Goal: Task Accomplishment & Management: Manage account settings

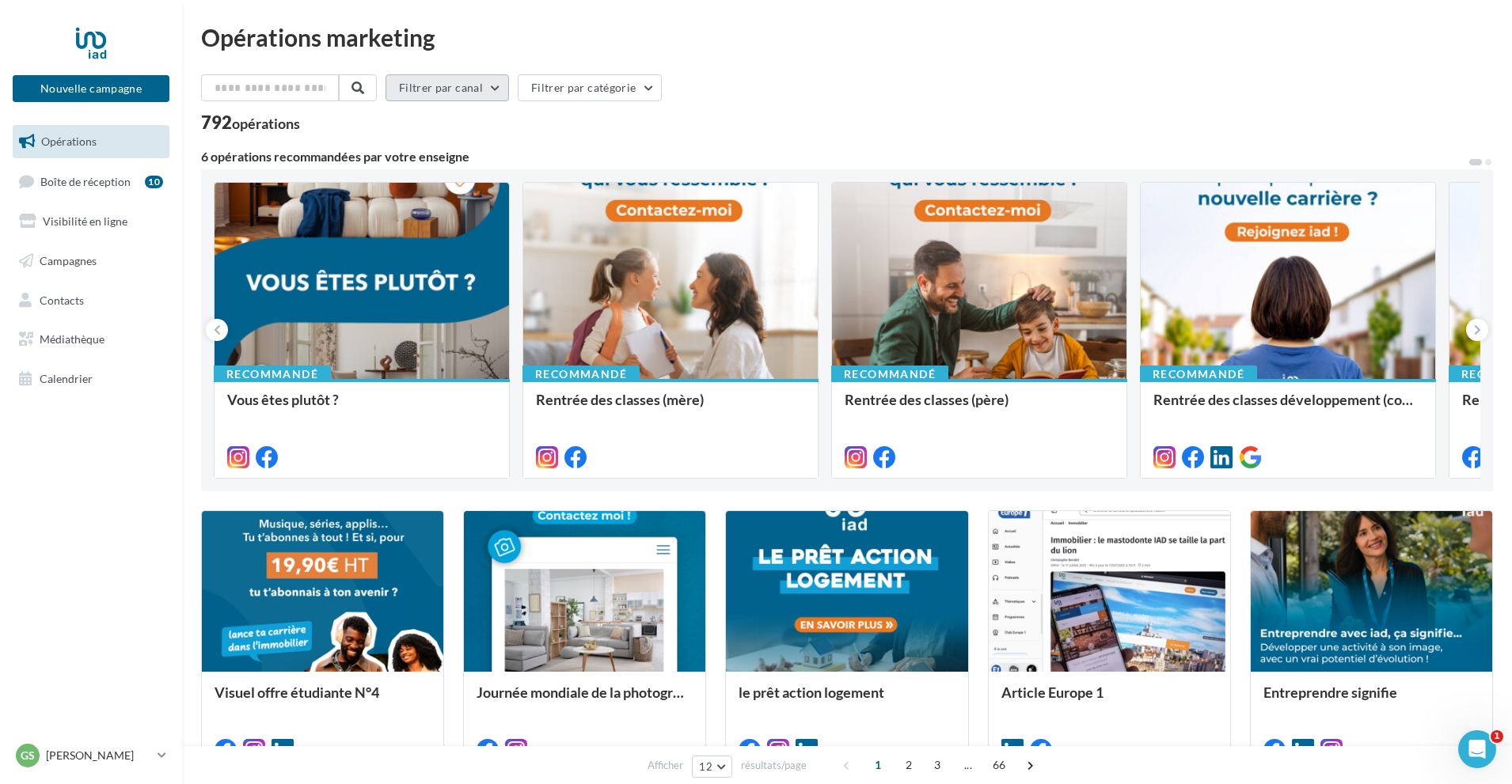
click at [488, 88] on button "Filtrer par canal" at bounding box center [447, 88] width 124 height 27
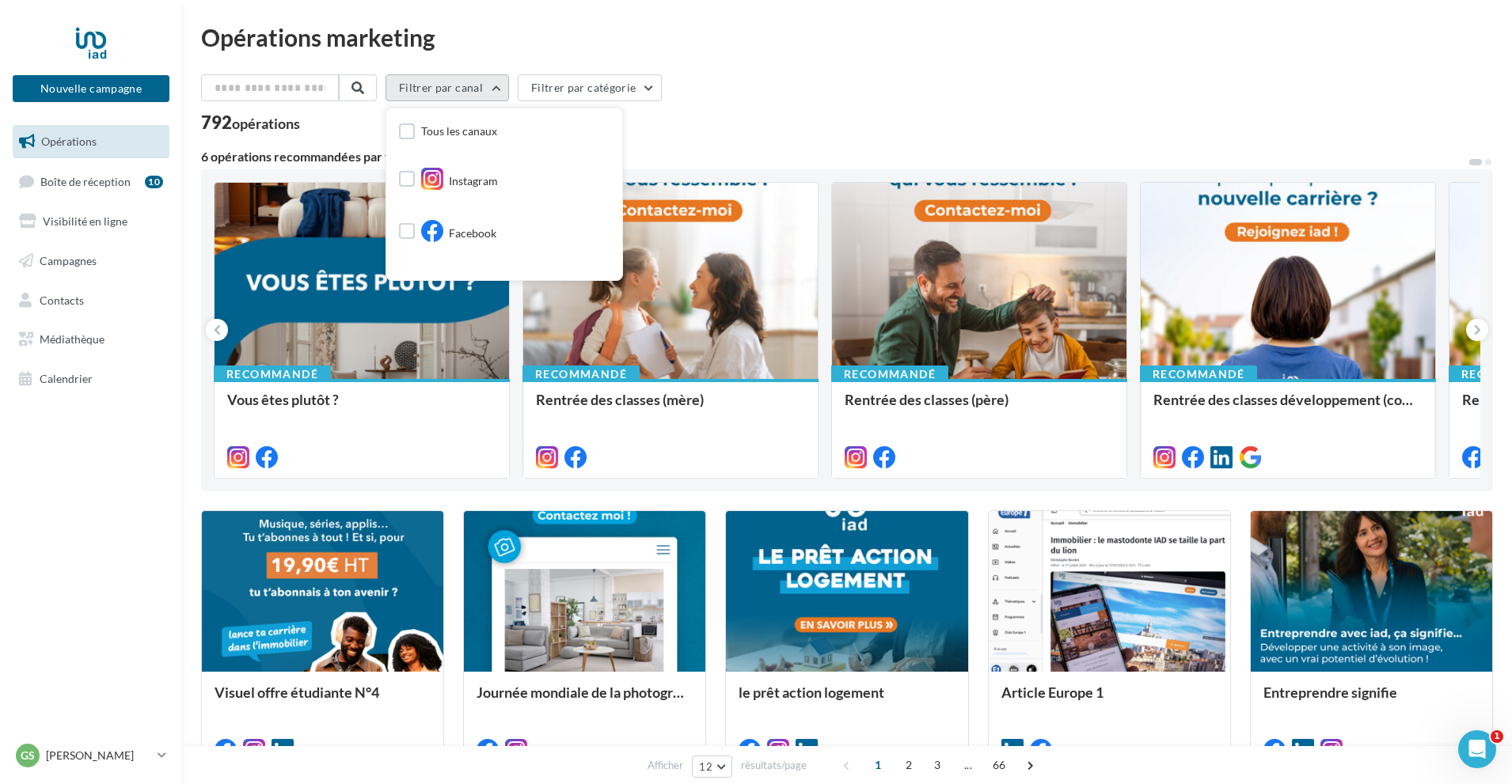
click at [488, 88] on button "Filtrer par canal" at bounding box center [447, 88] width 124 height 27
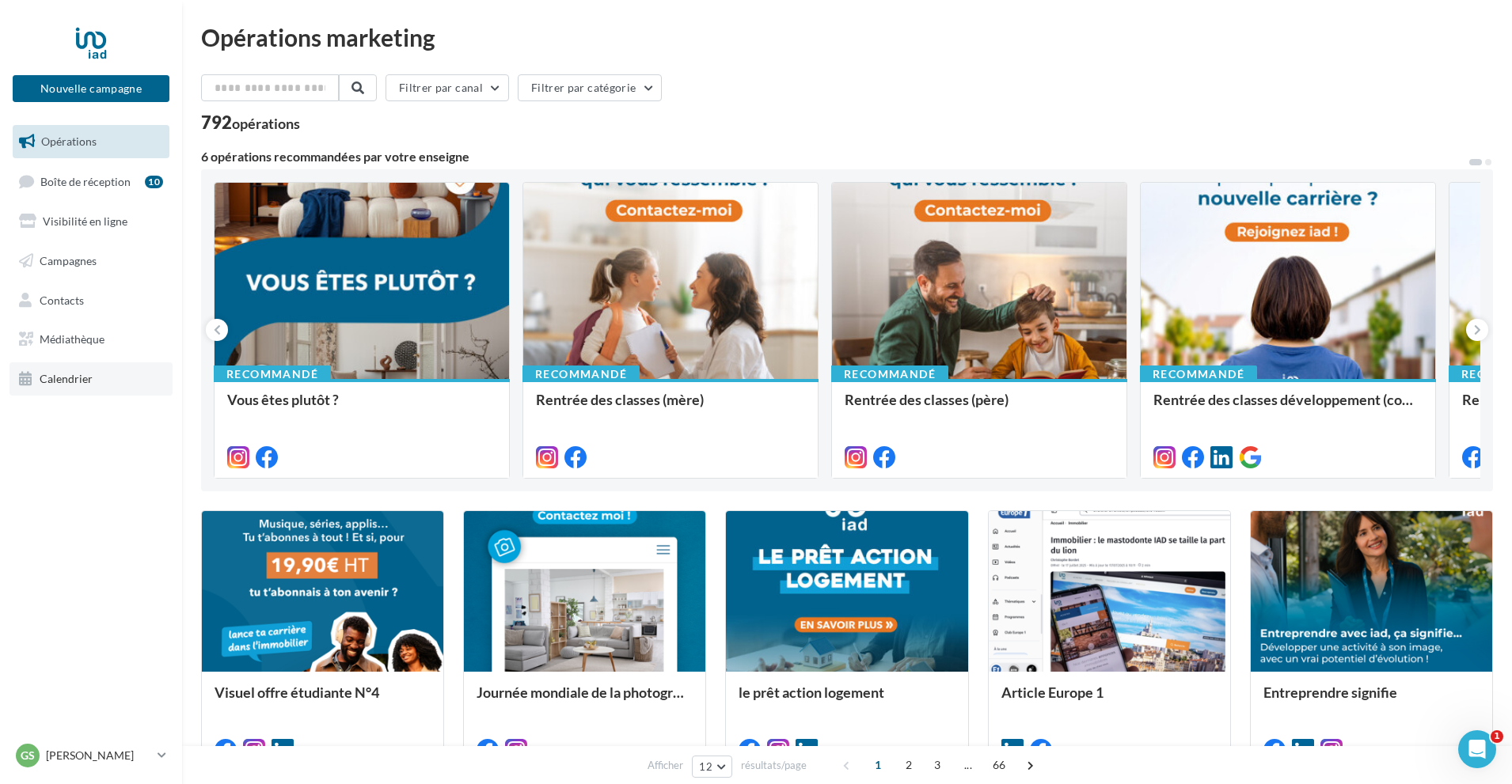
click at [79, 383] on span "Calendrier" at bounding box center [67, 379] width 53 height 13
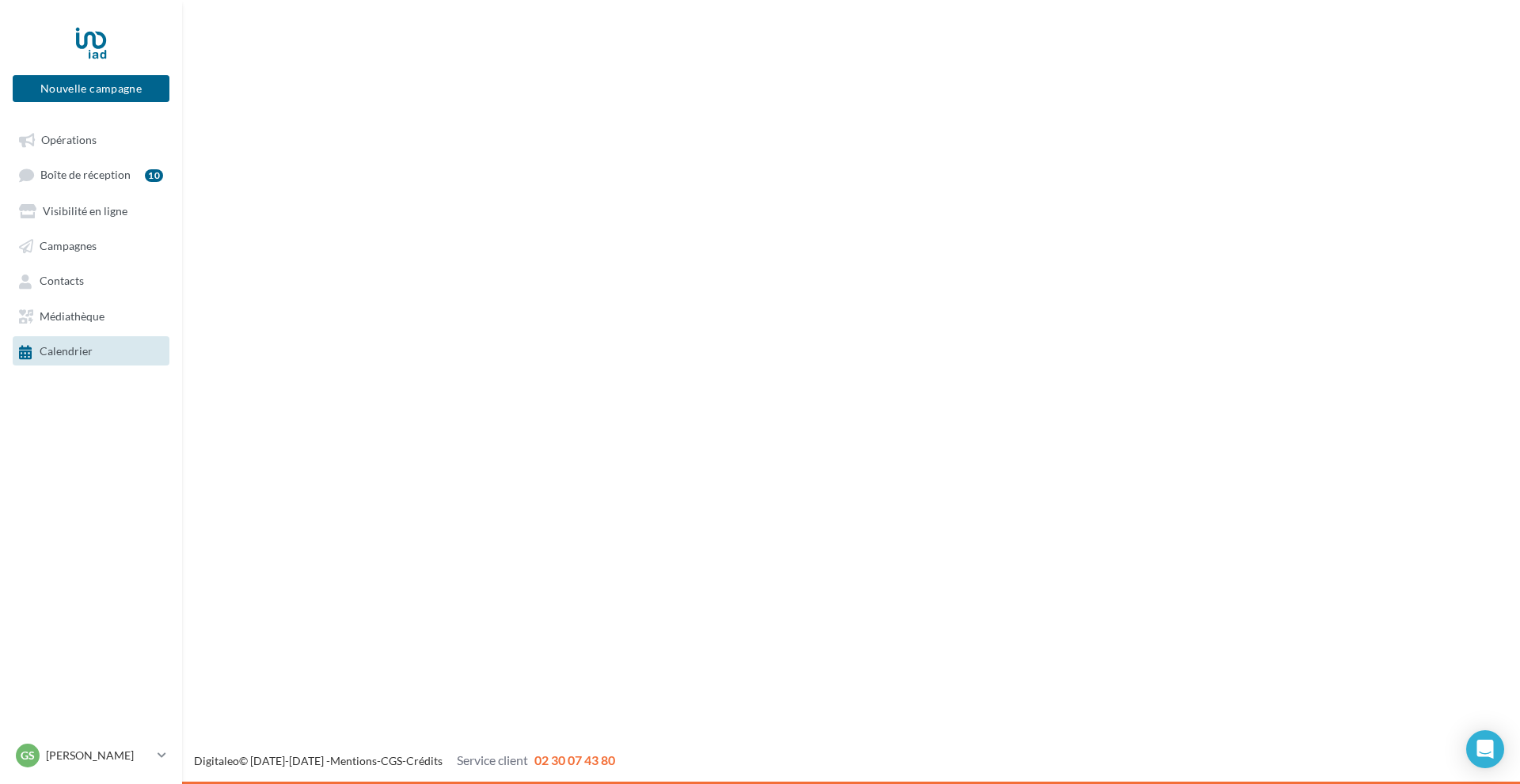
click at [74, 142] on span "Opérations" at bounding box center [69, 140] width 55 height 13
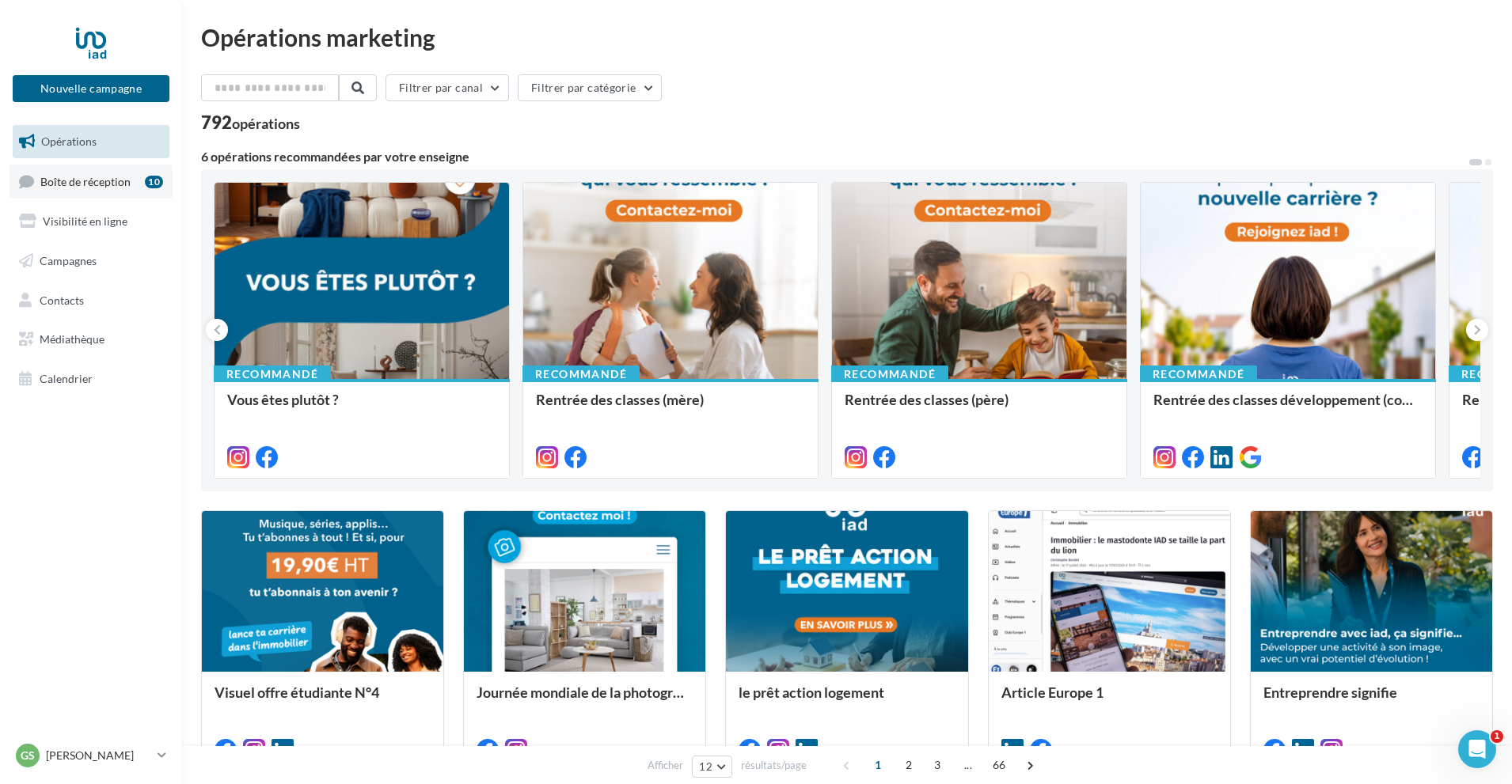
click at [108, 183] on span "Boîte de réception" at bounding box center [85, 181] width 90 height 13
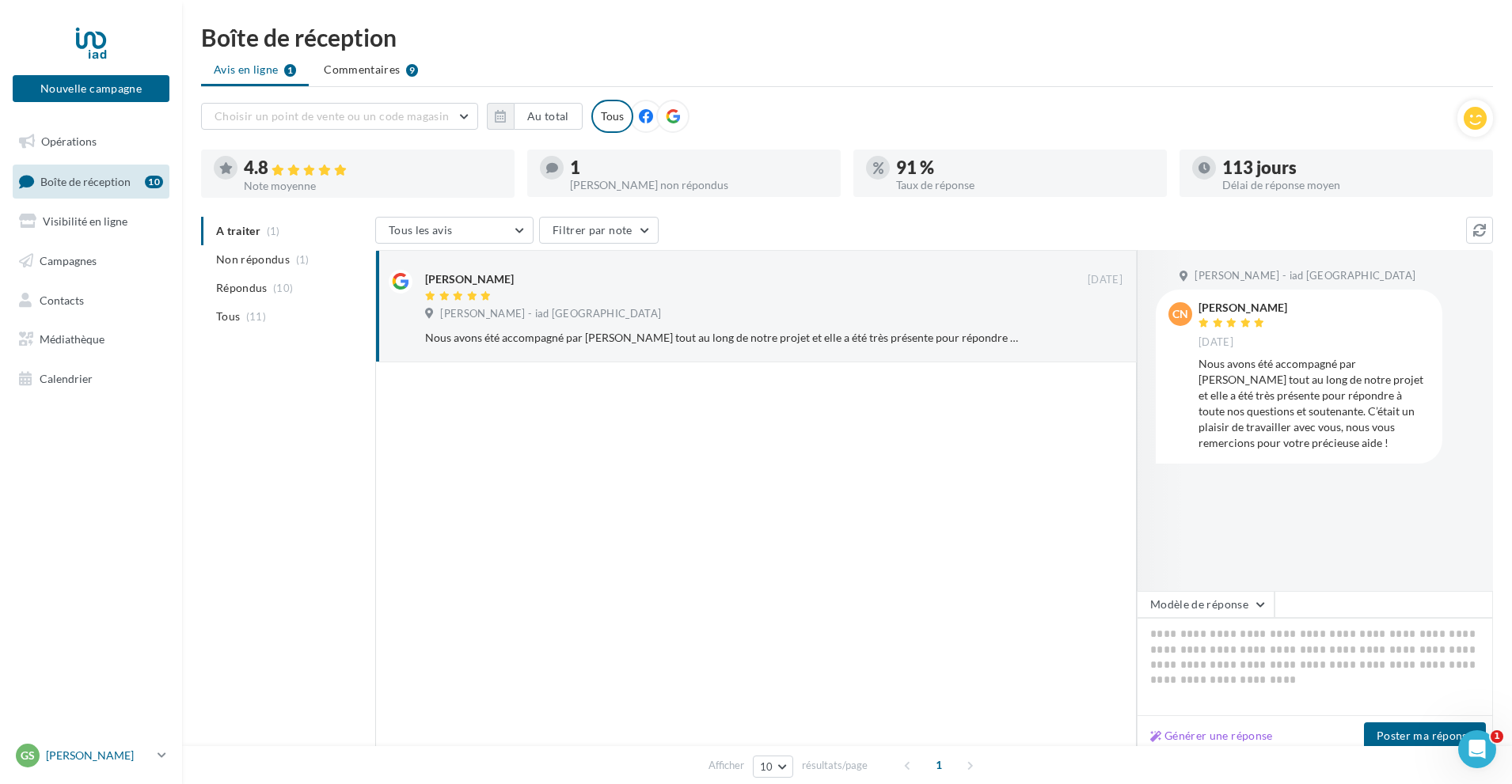
click at [95, 754] on p "[PERSON_NAME]" at bounding box center [98, 755] width 106 height 16
click at [87, 567] on link "Gérer mon compte" at bounding box center [131, 568] width 236 height 35
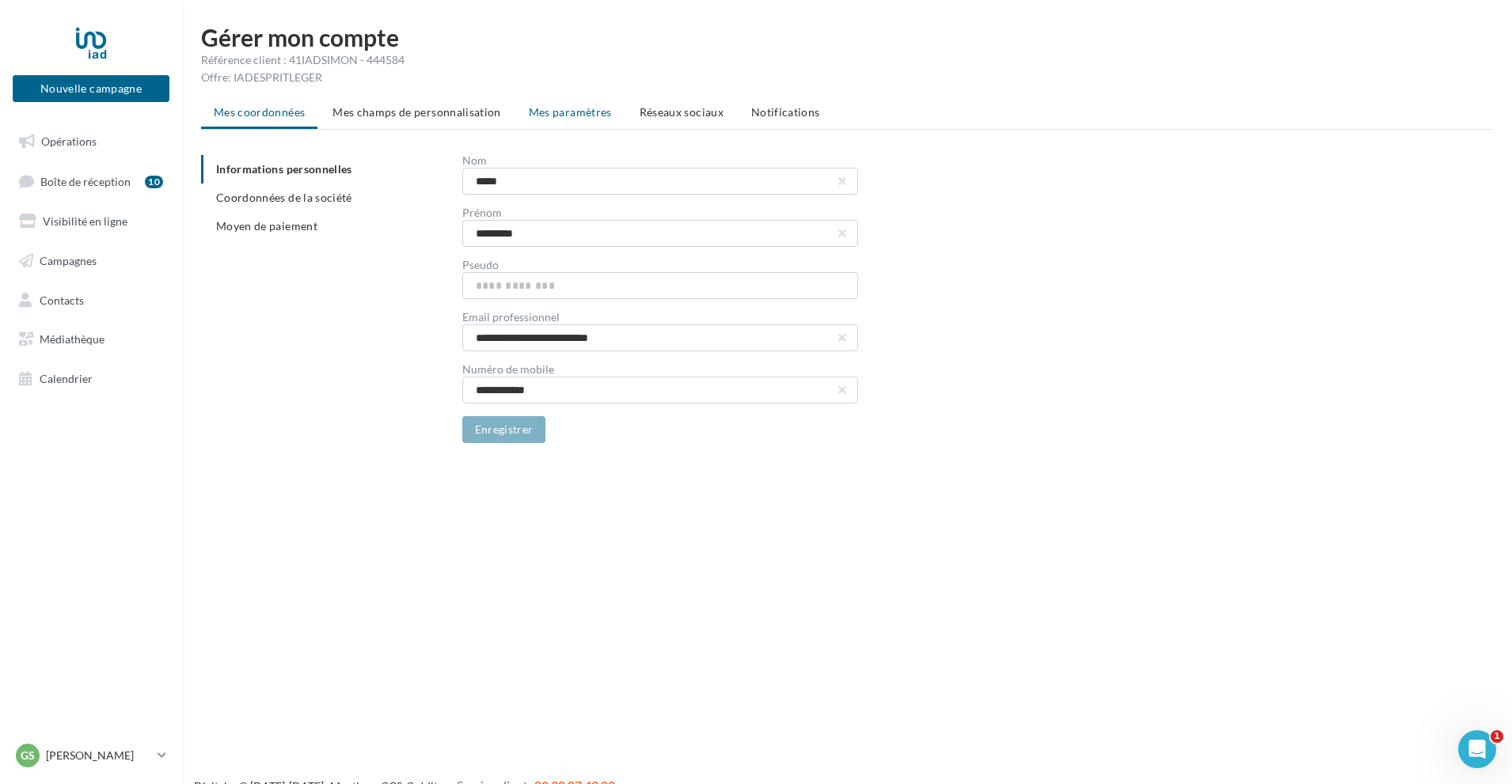
click at [573, 113] on span "Mes paramètres" at bounding box center [570, 112] width 83 height 13
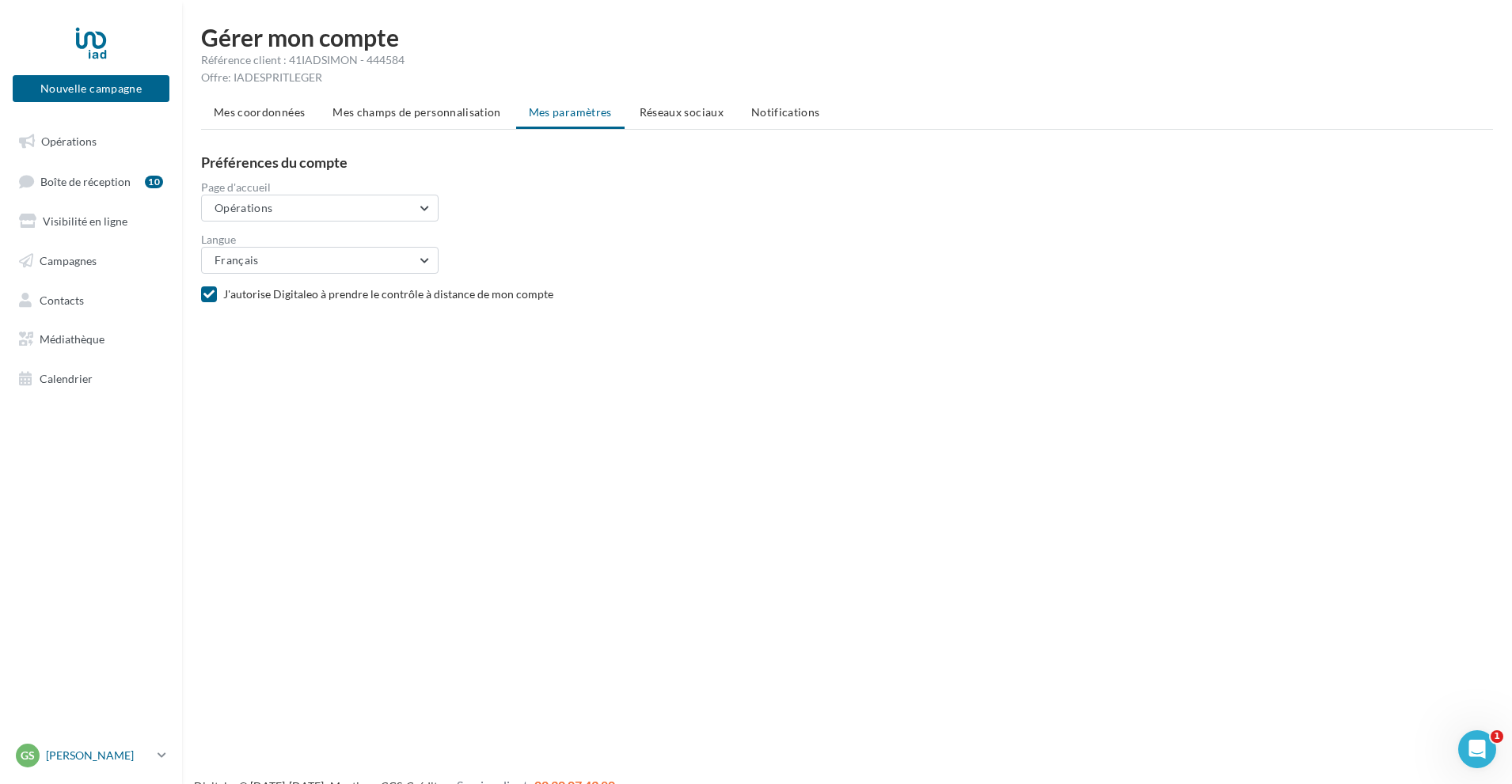
click at [79, 755] on p "[PERSON_NAME]" at bounding box center [98, 755] width 106 height 16
click at [83, 642] on link "Mes factures" at bounding box center [131, 640] width 236 height 35
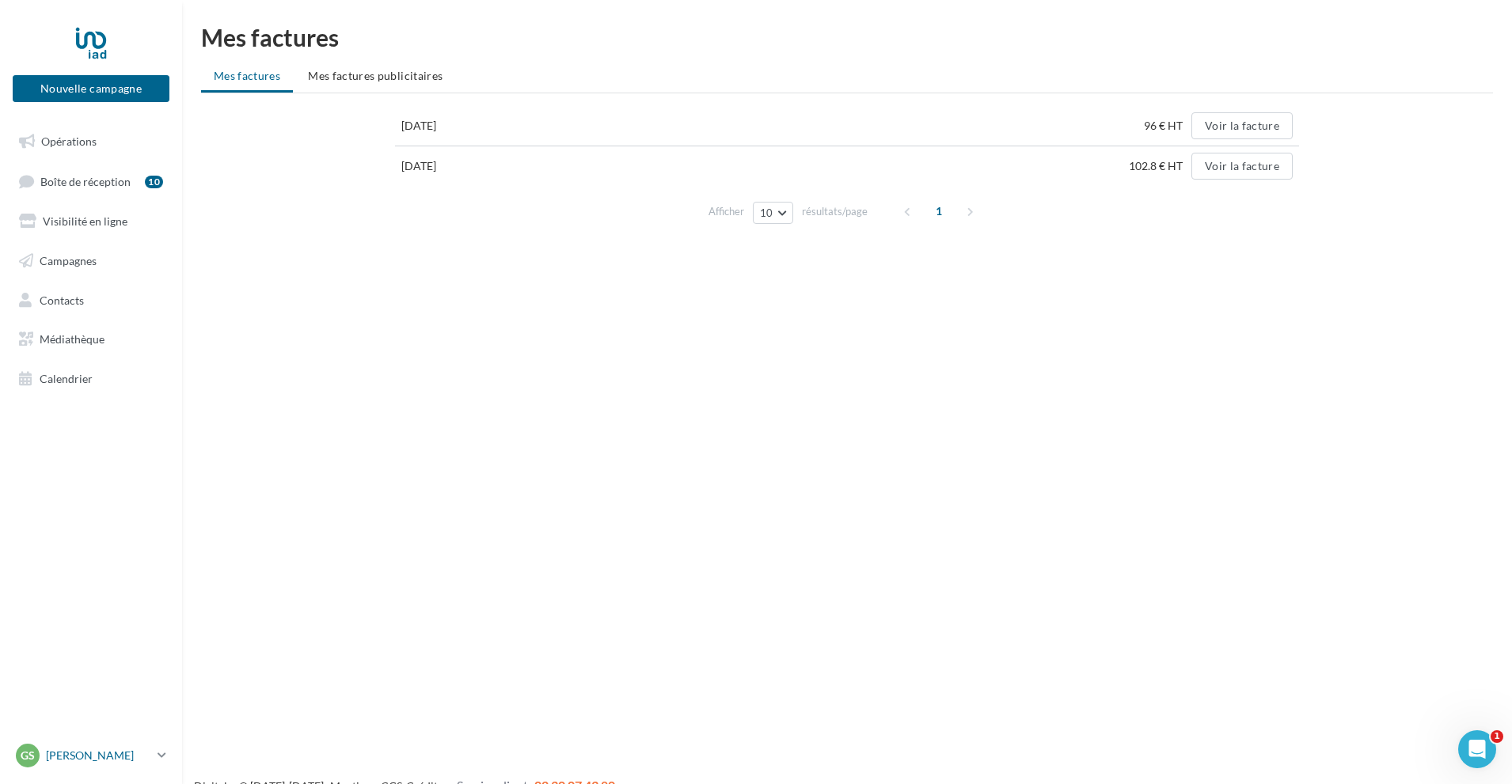
click at [59, 755] on p "[PERSON_NAME]" at bounding box center [98, 755] width 106 height 16
click at [77, 678] on link "Aide en ligne" at bounding box center [131, 676] width 236 height 35
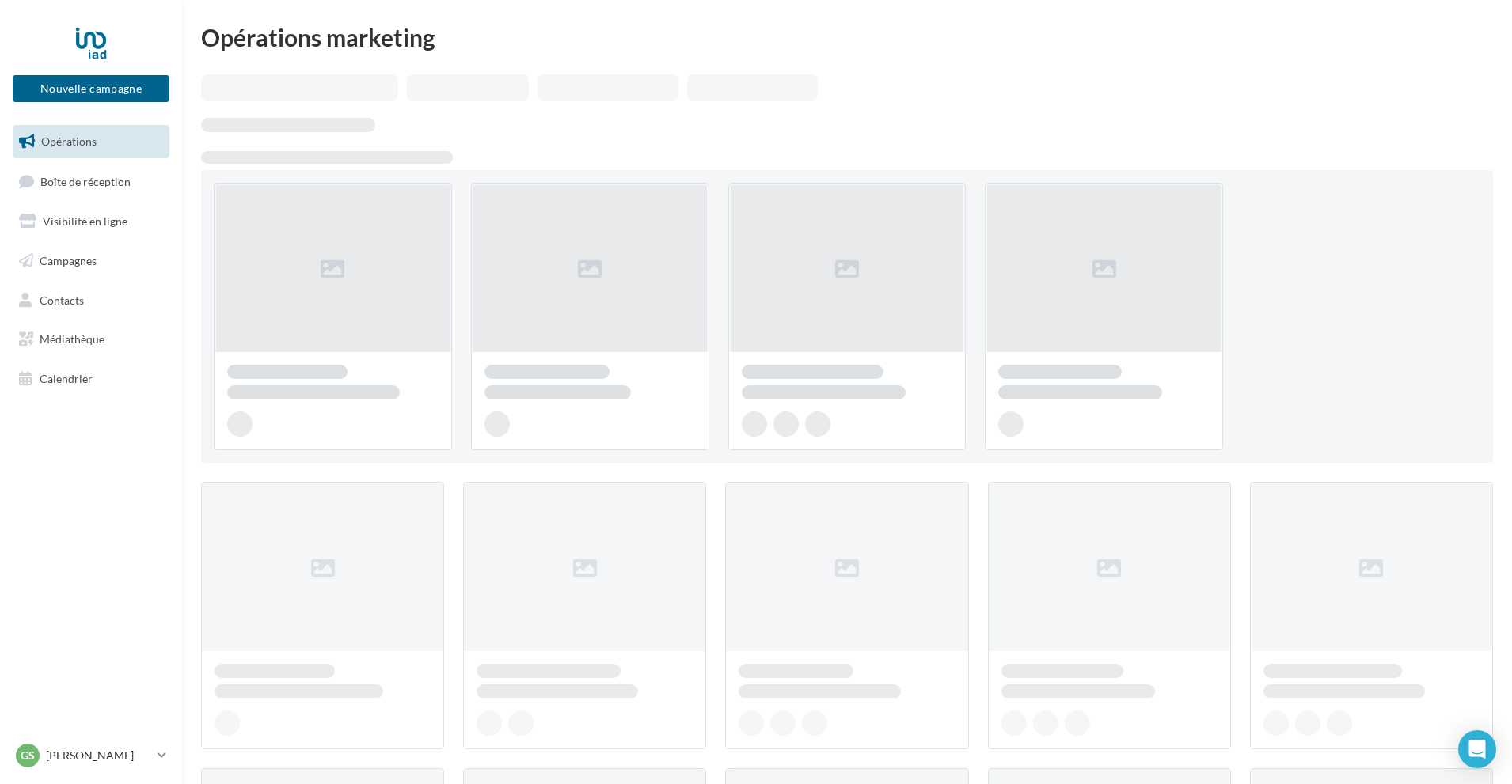
click at [93, 144] on span "Opérations" at bounding box center [69, 141] width 55 height 13
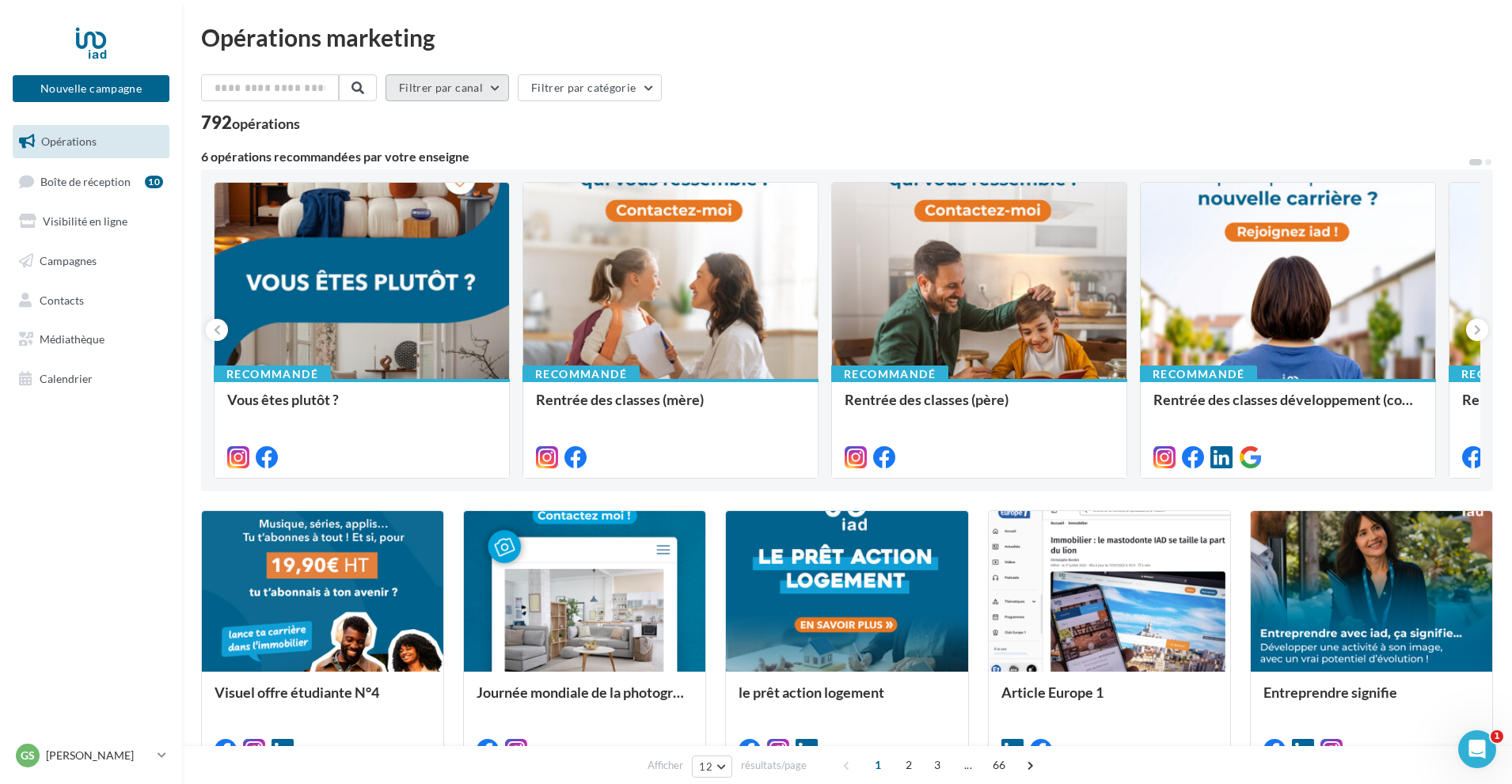
click at [502, 87] on button "Filtrer par canal" at bounding box center [447, 88] width 124 height 27
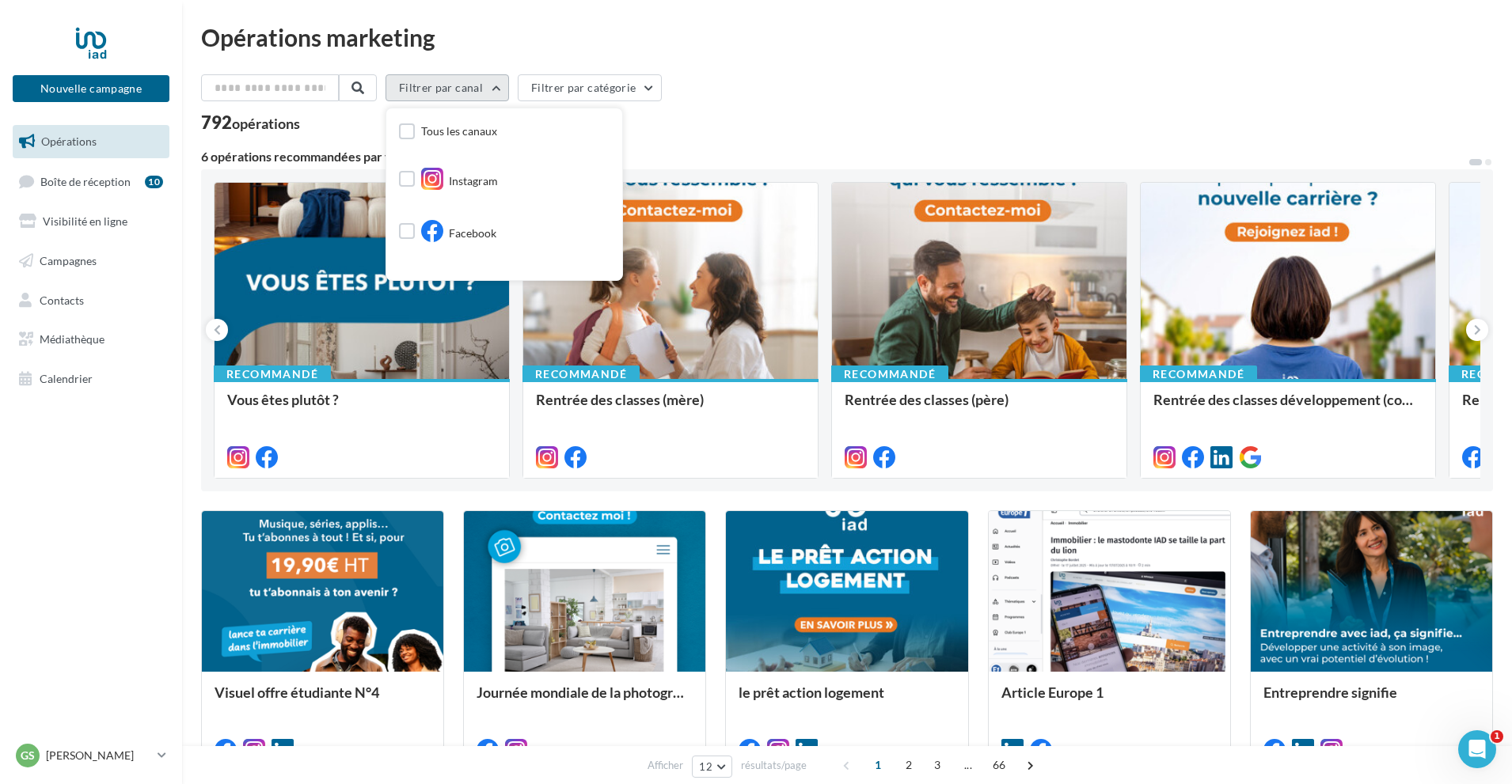
click at [502, 87] on button "Filtrer par canal" at bounding box center [447, 88] width 124 height 27
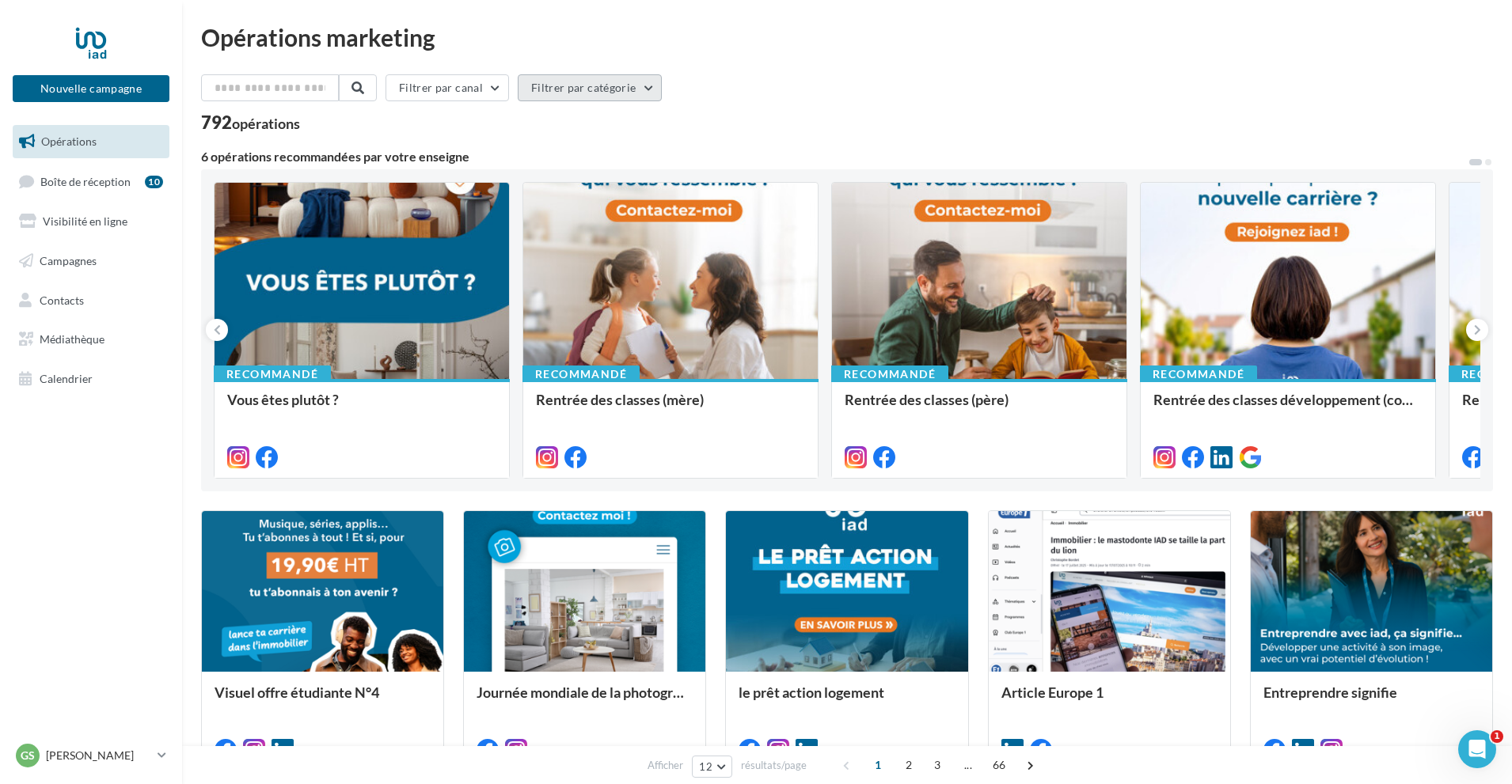
click at [555, 84] on button "Filtrer par catégorie" at bounding box center [589, 88] width 144 height 27
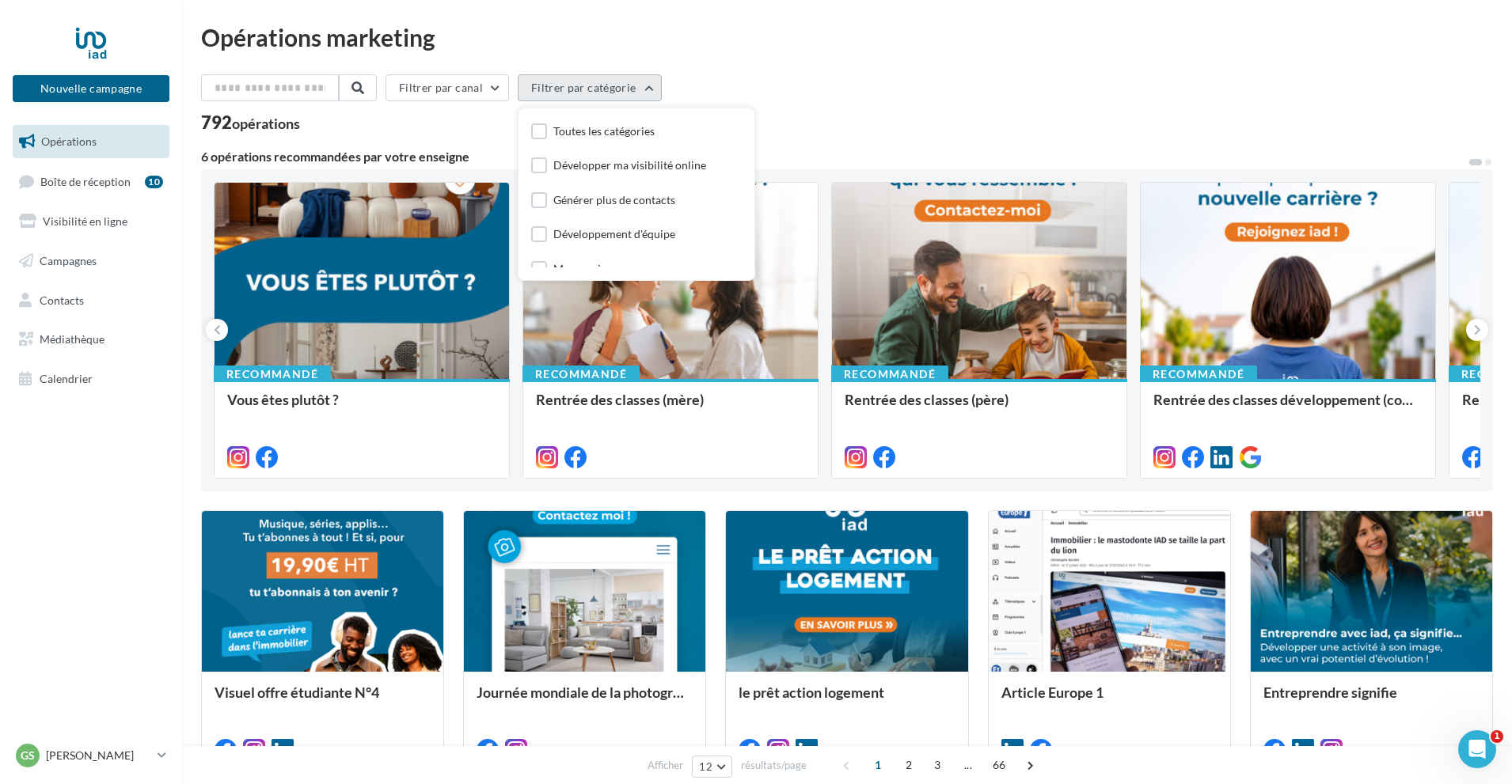
click at [556, 84] on button "Filtrer par catégorie" at bounding box center [589, 88] width 144 height 27
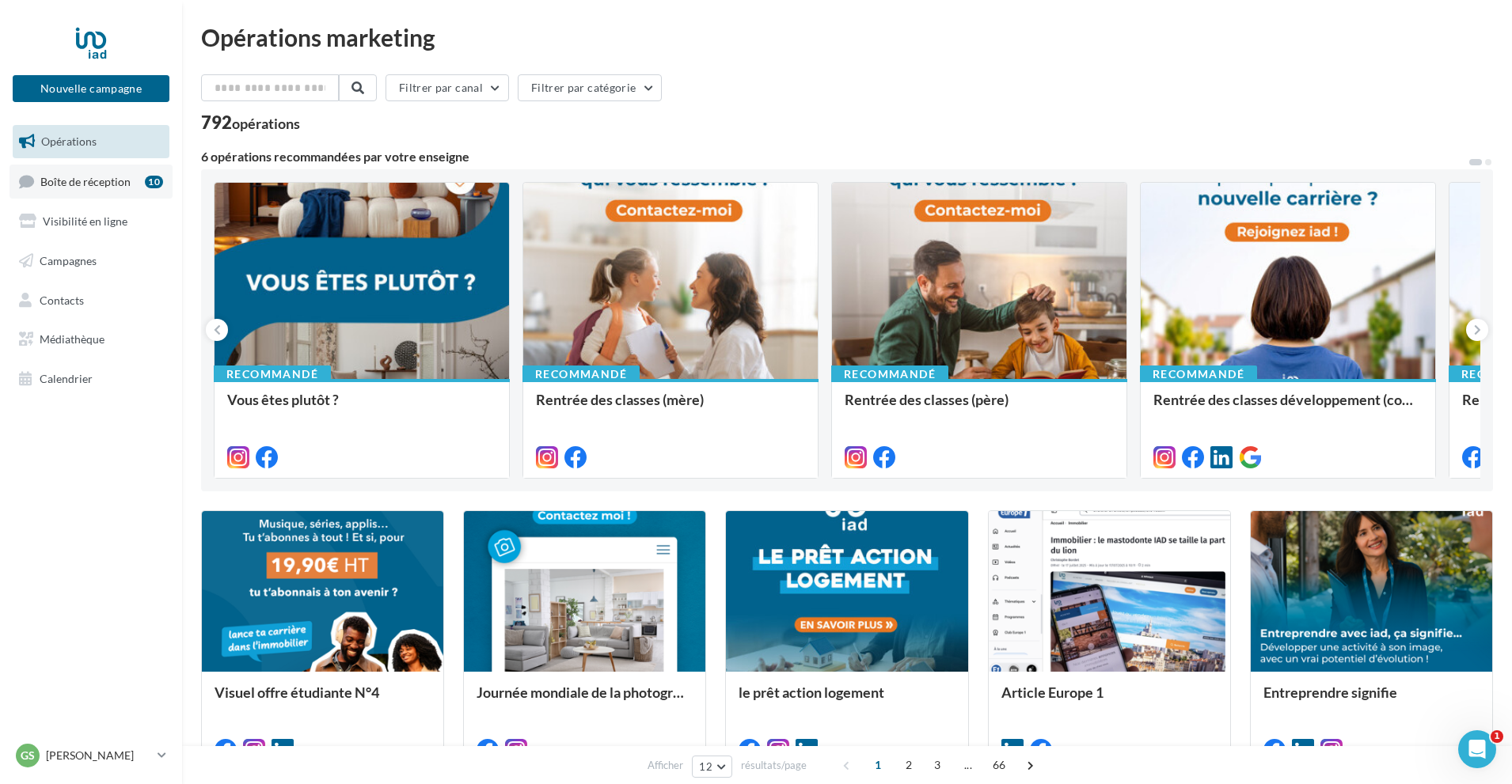
click at [79, 176] on span "Boîte de réception" at bounding box center [85, 181] width 90 height 13
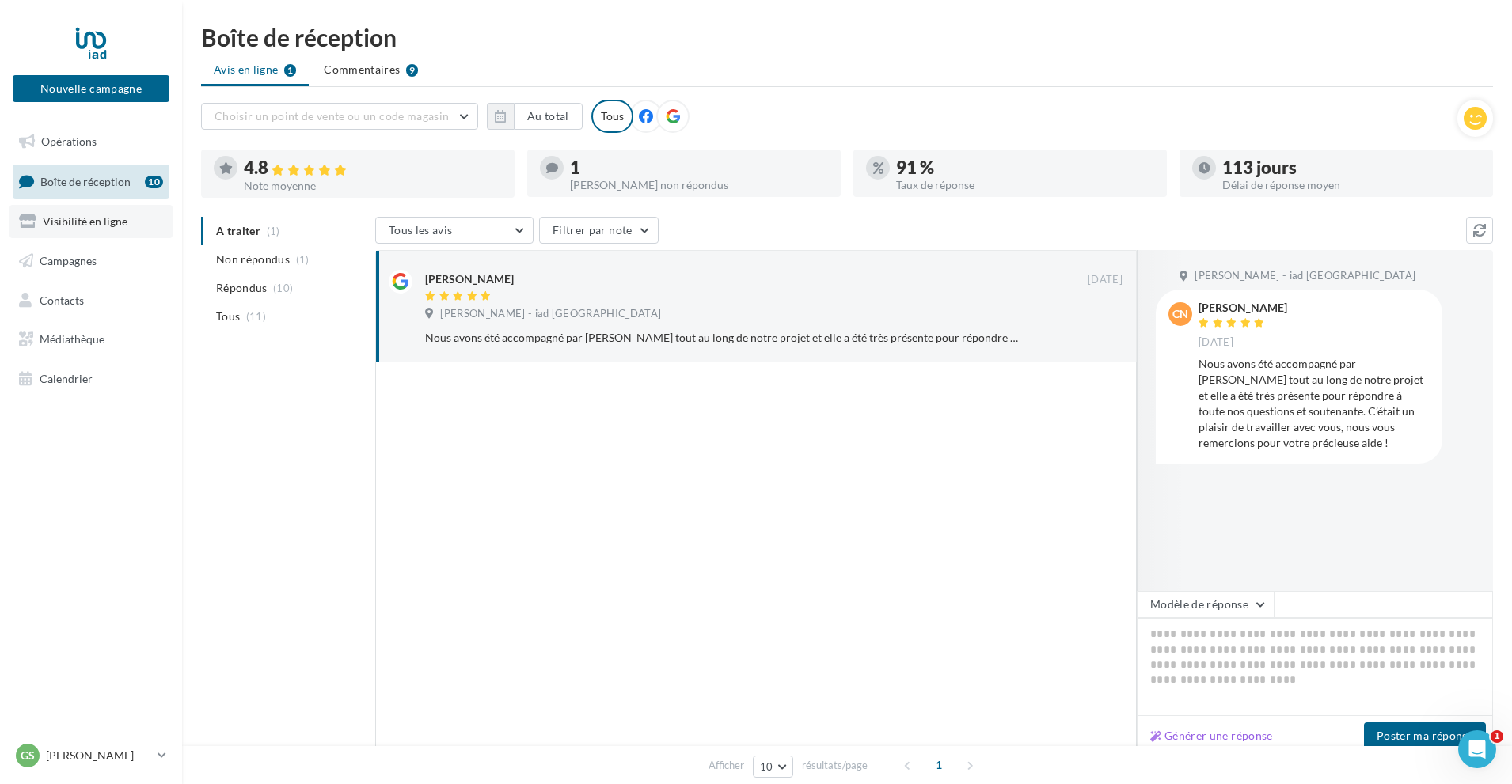
click at [103, 214] on span "Visibilité en ligne" at bounding box center [85, 221] width 85 height 13
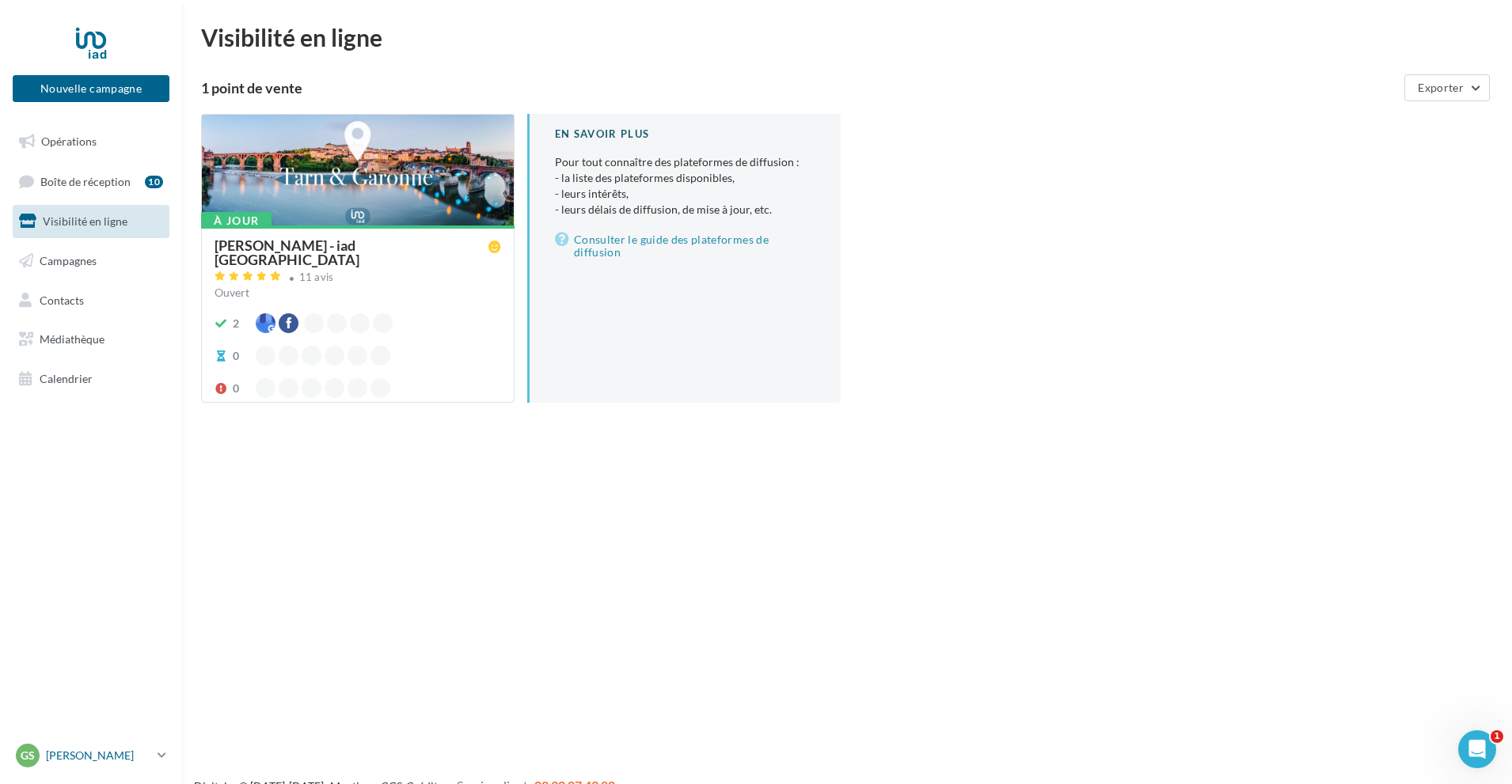
click at [74, 753] on p "[PERSON_NAME]" at bounding box center [98, 755] width 106 height 16
click at [83, 758] on p "[PERSON_NAME]" at bounding box center [98, 755] width 106 height 16
click at [102, 563] on link "Gérer mon compte" at bounding box center [131, 568] width 236 height 35
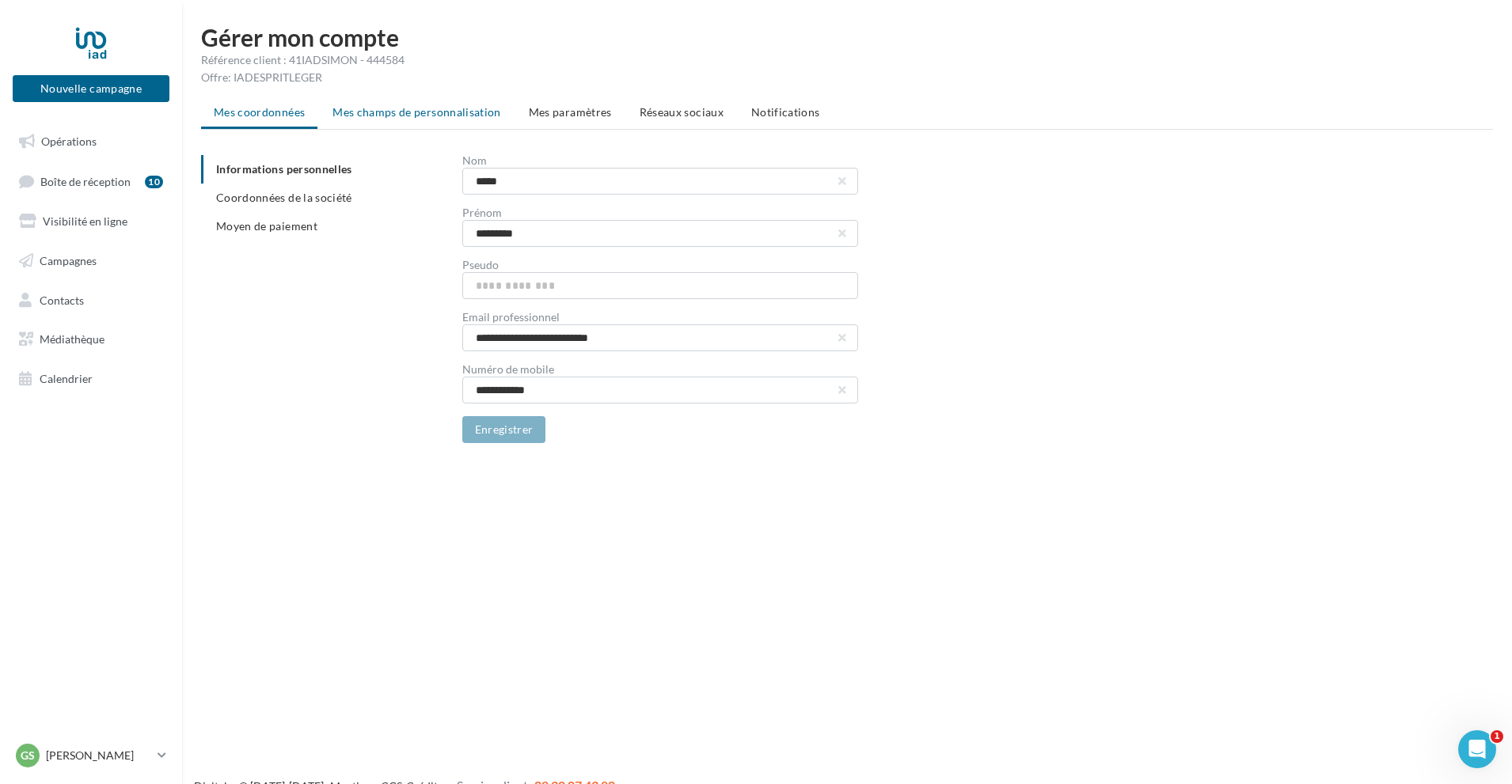
click at [426, 111] on span "Mes champs de personnalisation" at bounding box center [416, 112] width 168 height 13
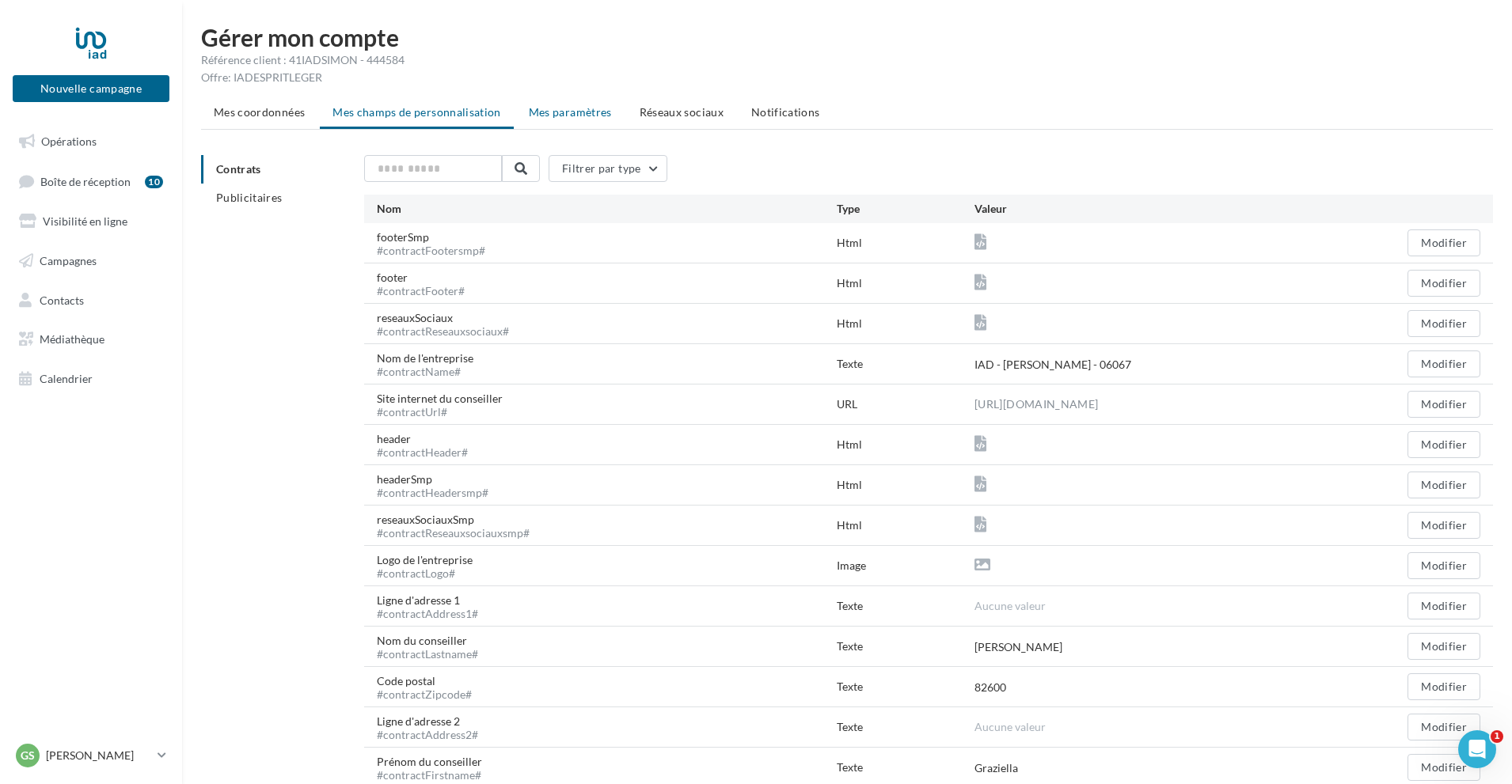
click at [586, 110] on span "Mes paramètres" at bounding box center [570, 112] width 83 height 13
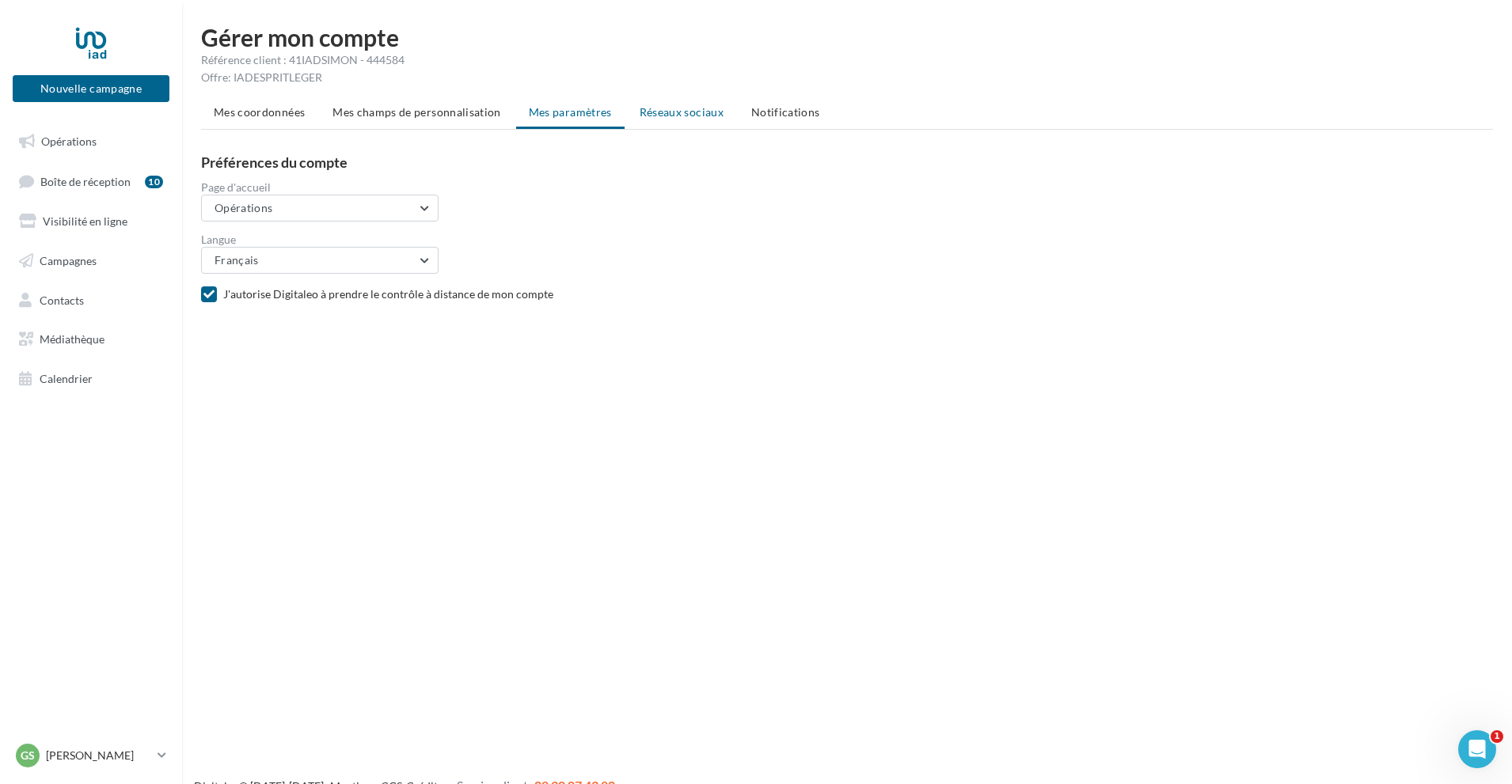
click at [677, 111] on span "Réseaux sociaux" at bounding box center [681, 112] width 84 height 13
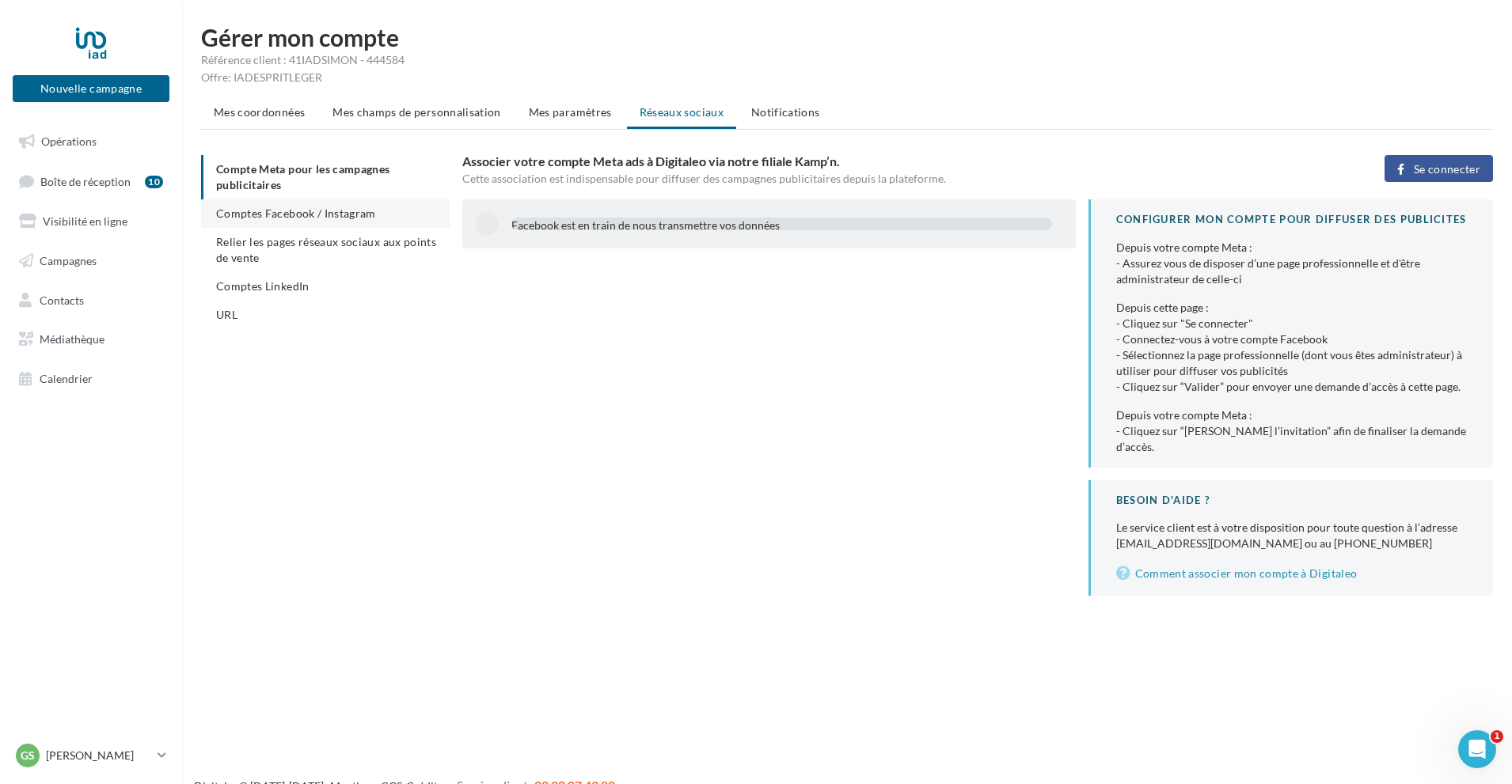
click at [346, 211] on span "Comptes Facebook / Instagram" at bounding box center [296, 213] width 160 height 13
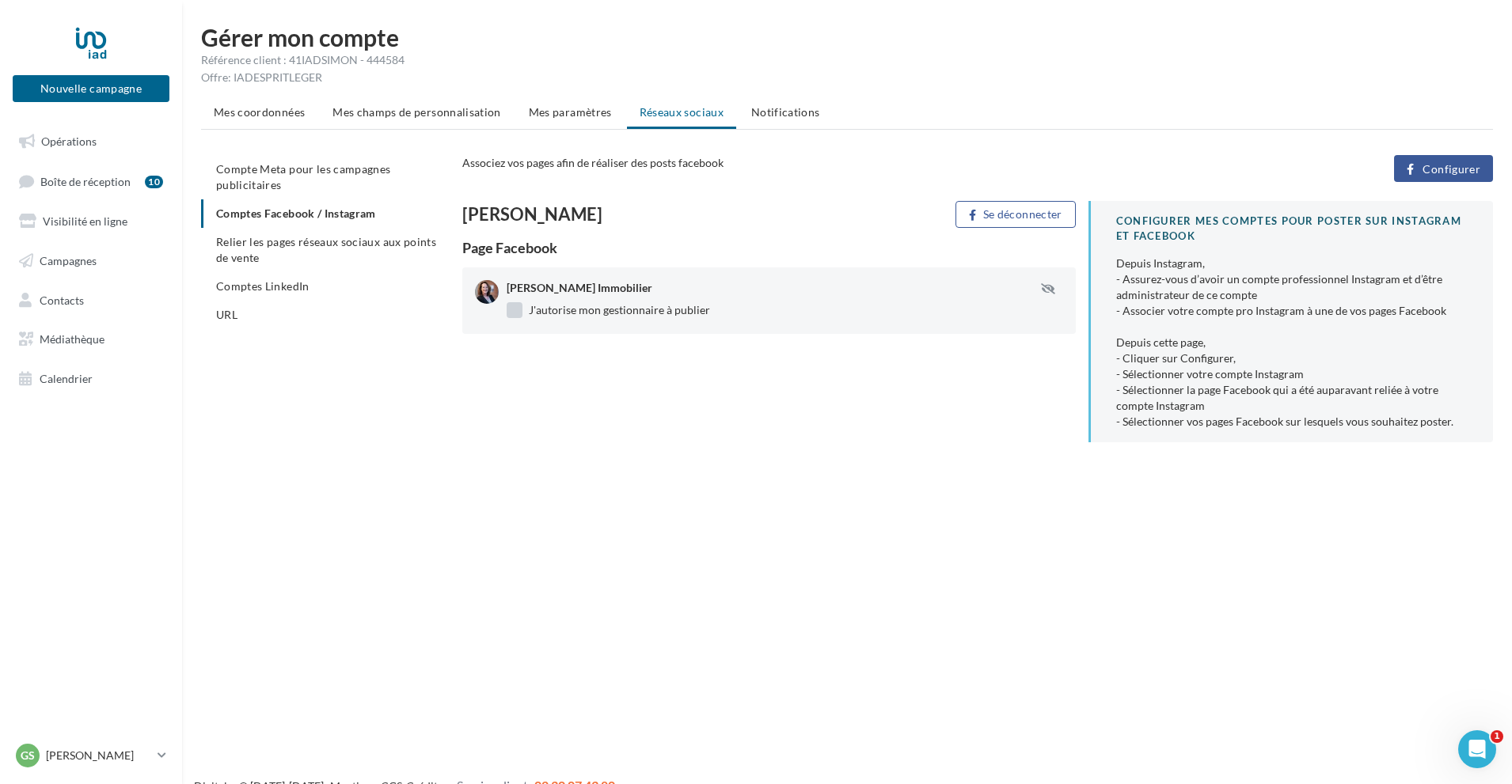
click at [516, 305] on label "J'autorise mon gestionnaire à publier" at bounding box center [608, 310] width 204 height 16
click at [333, 238] on span "Relier les pages réseaux sociaux aux points de vente" at bounding box center [325, 249] width 220 height 29
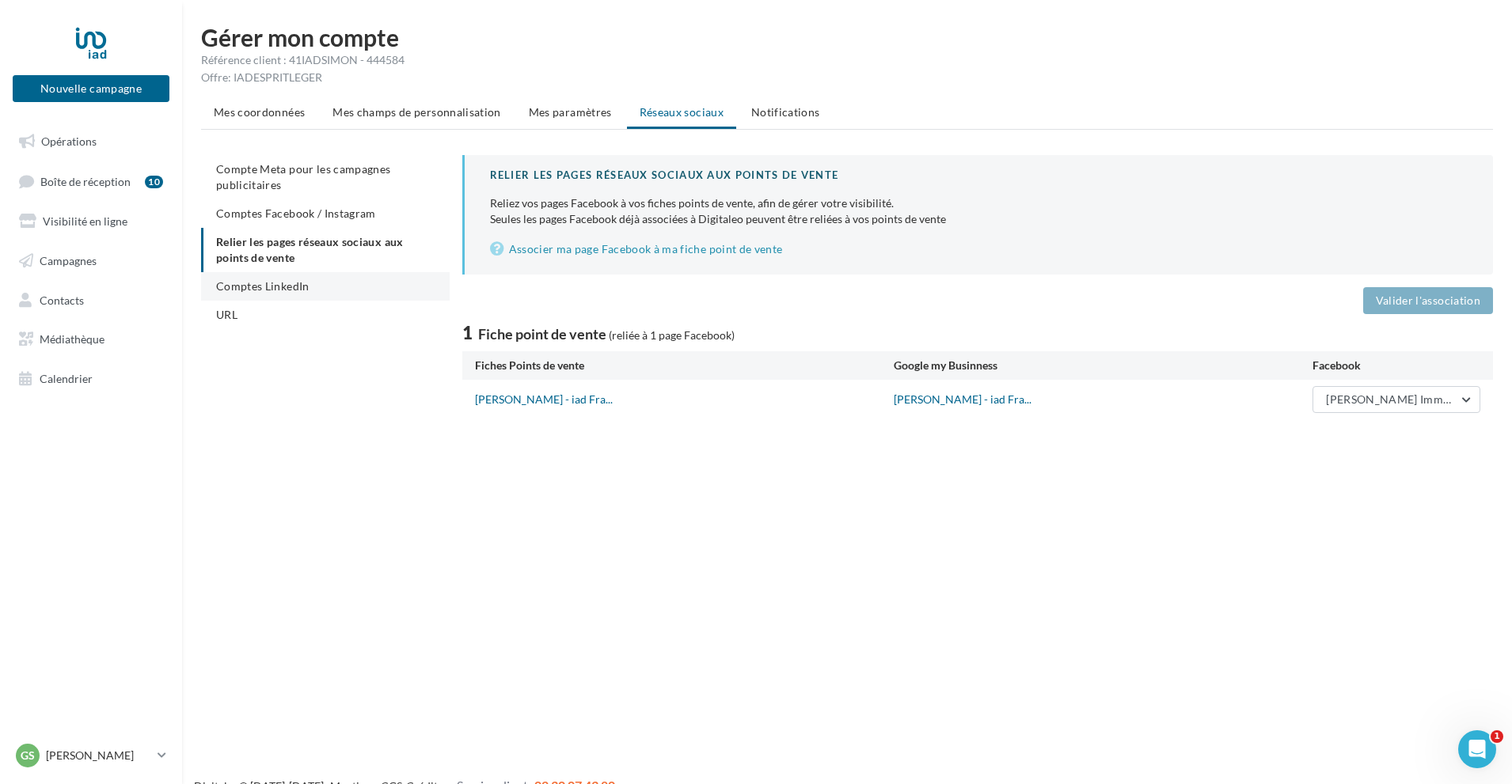
click at [268, 280] on span "Comptes LinkedIn" at bounding box center [263, 286] width 93 height 13
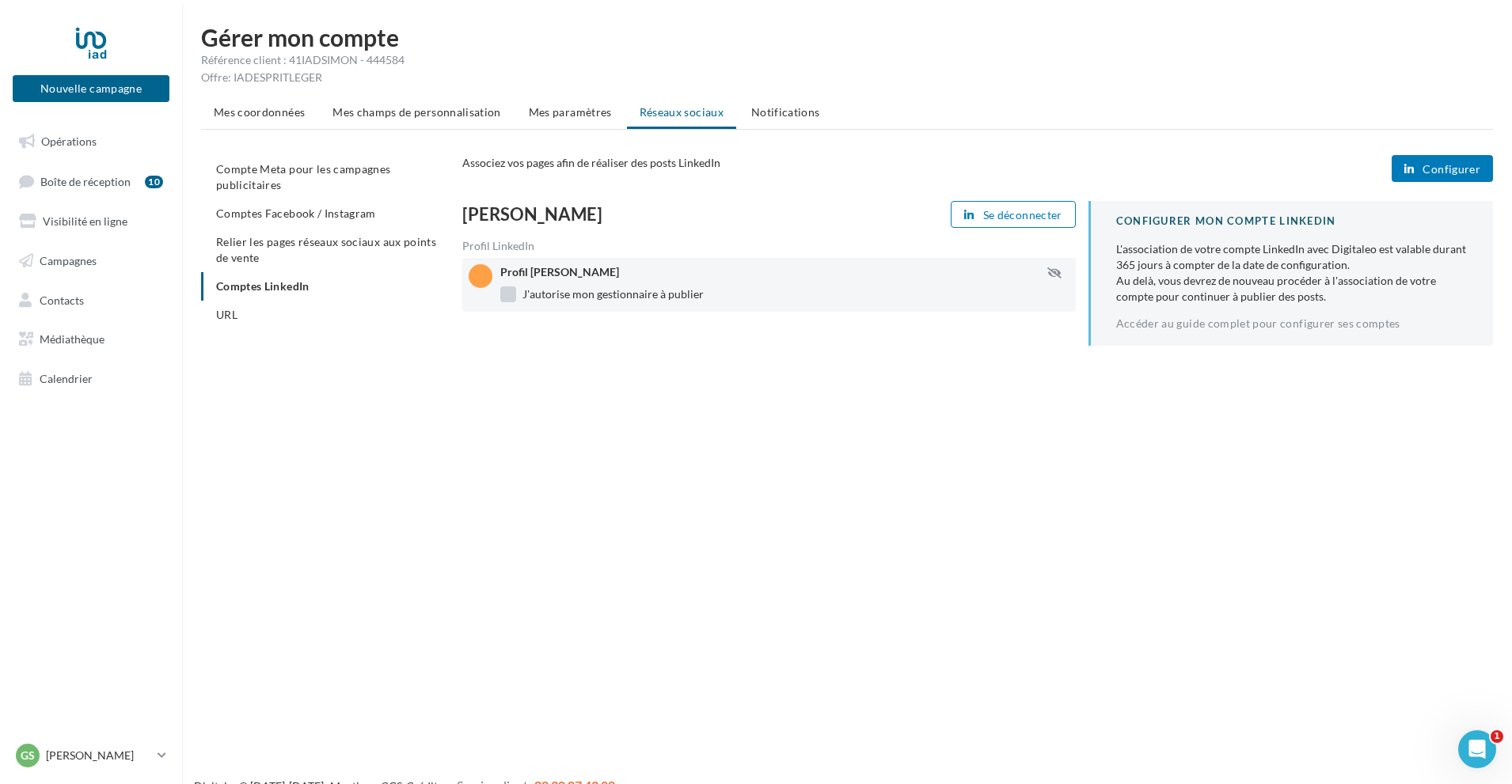
click at [511, 299] on label "J'autorise mon gestionnaire à publier" at bounding box center [602, 294] width 204 height 16
click at [288, 215] on span "Comptes Facebook / Instagram" at bounding box center [296, 213] width 160 height 13
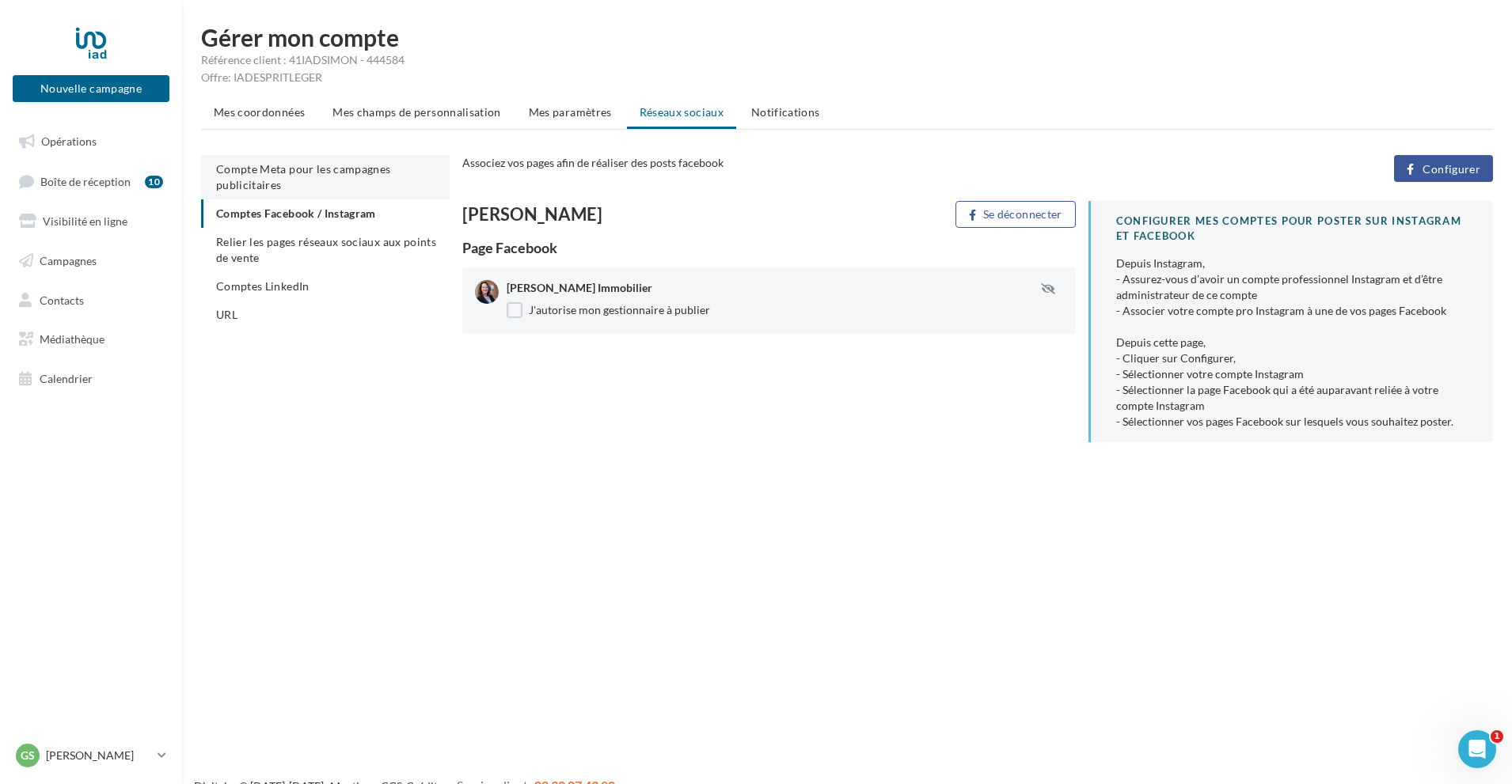
click at [284, 177] on li "Compte Meta pour les campagnes publicitaires" at bounding box center [324, 177] width 248 height 45
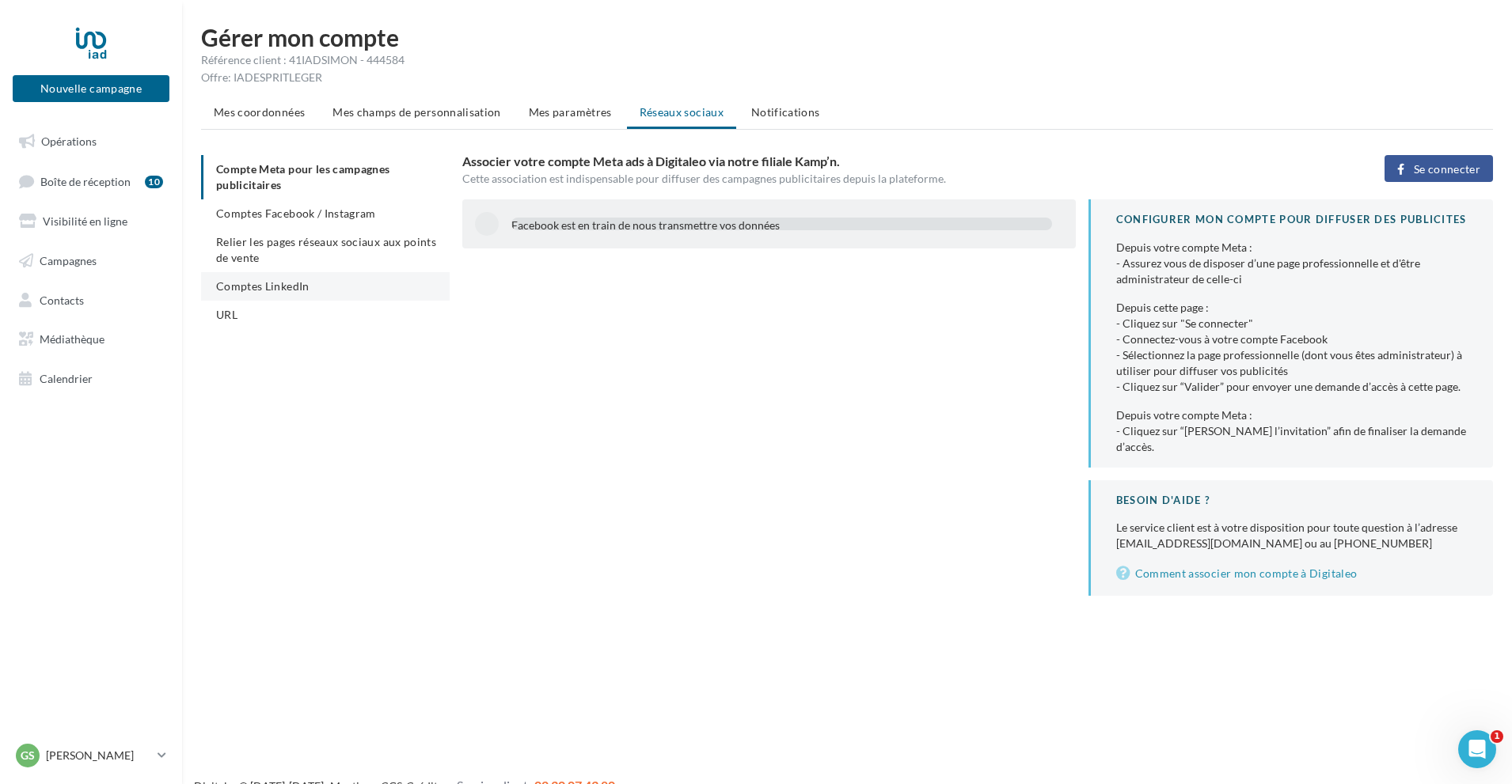
click at [279, 284] on span "Comptes LinkedIn" at bounding box center [263, 286] width 93 height 13
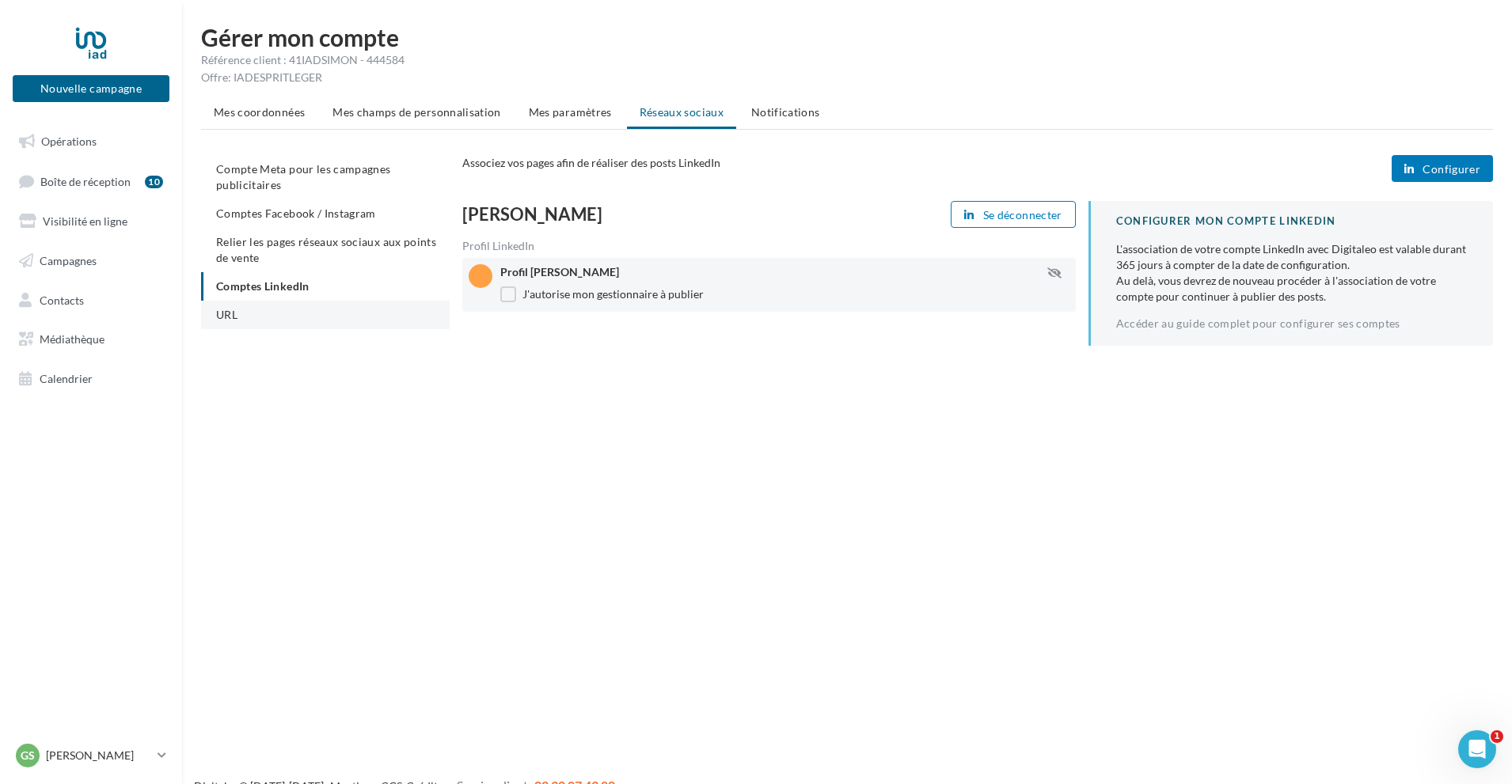
click at [270, 310] on li "URL" at bounding box center [324, 315] width 248 height 29
